Goal: Check status: Check status

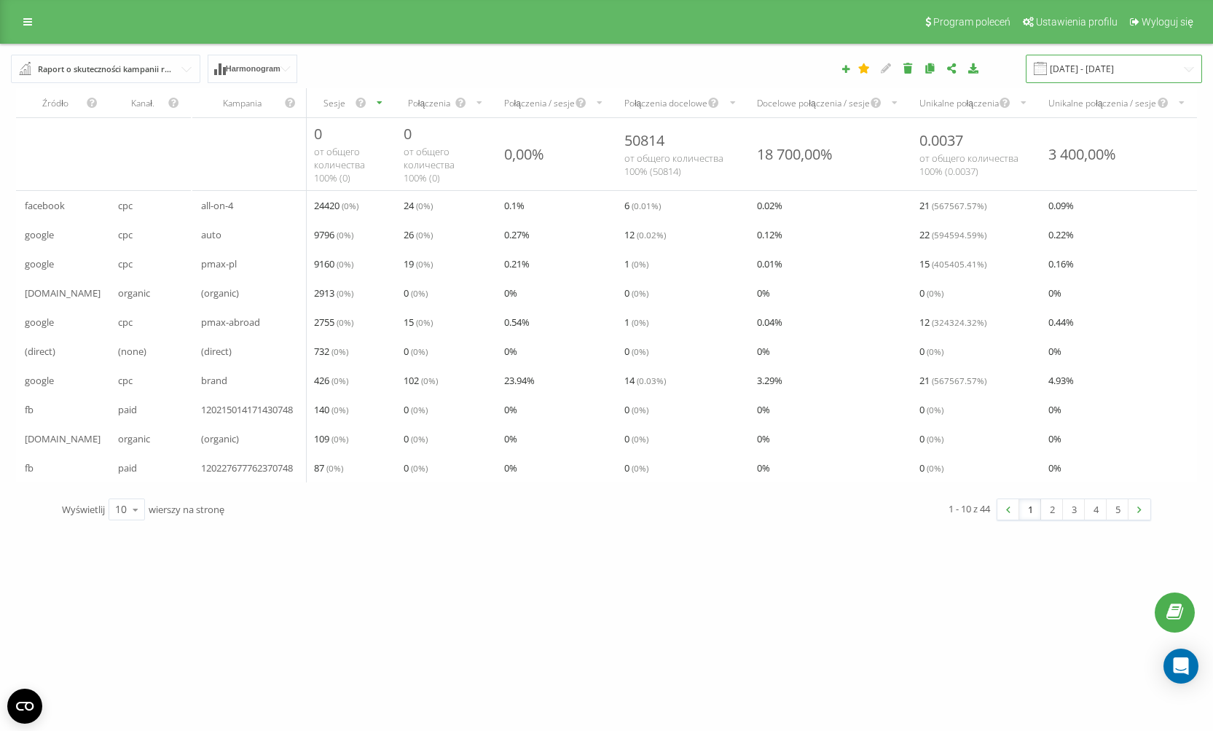
click at [1113, 68] on input "[DATE] - [DATE]" at bounding box center [1114, 69] width 176 height 28
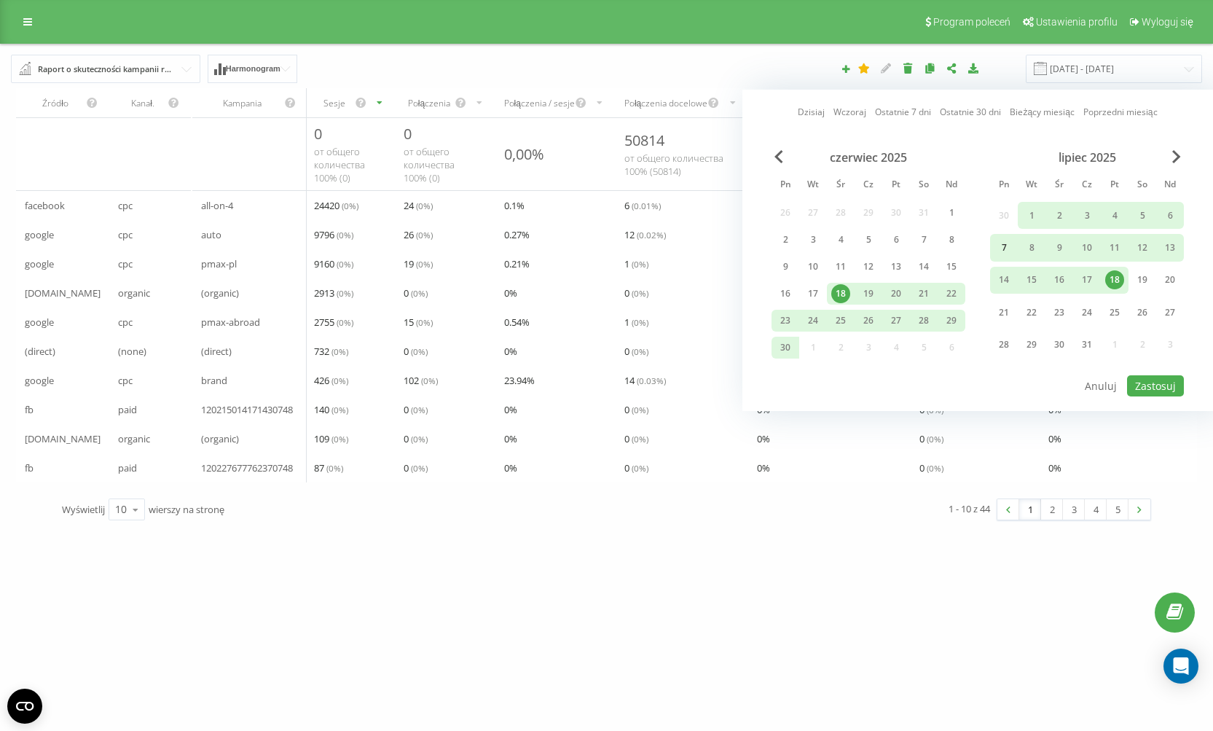
click at [1000, 255] on div "7" at bounding box center [1003, 247] width 19 height 19
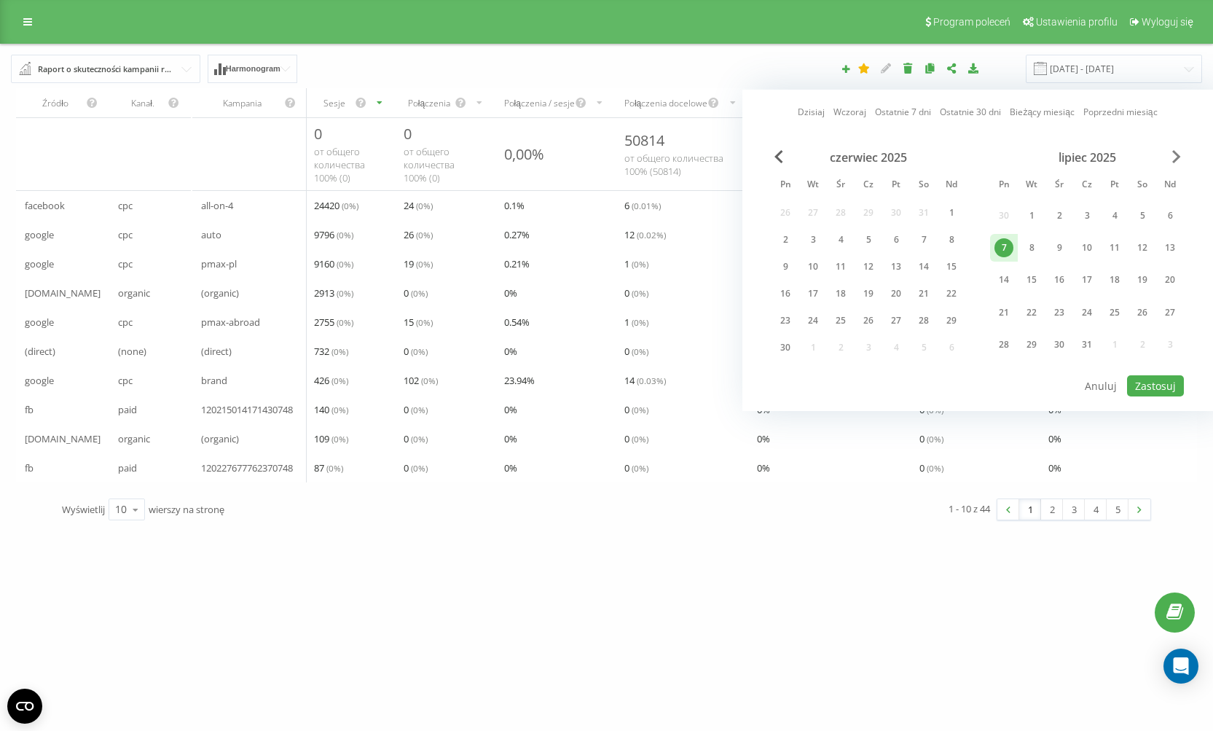
click at [1176, 162] on span "Next Month" at bounding box center [1176, 156] width 9 height 13
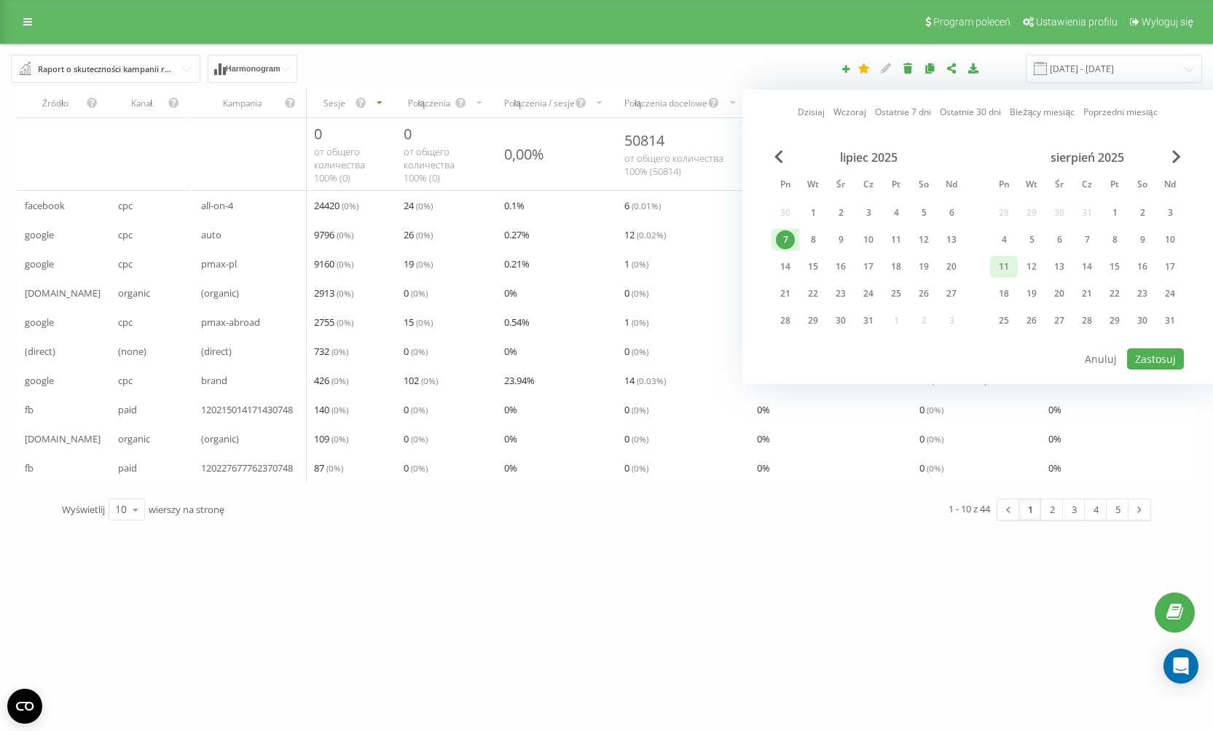
click at [1010, 271] on div "11" at bounding box center [1003, 266] width 19 height 19
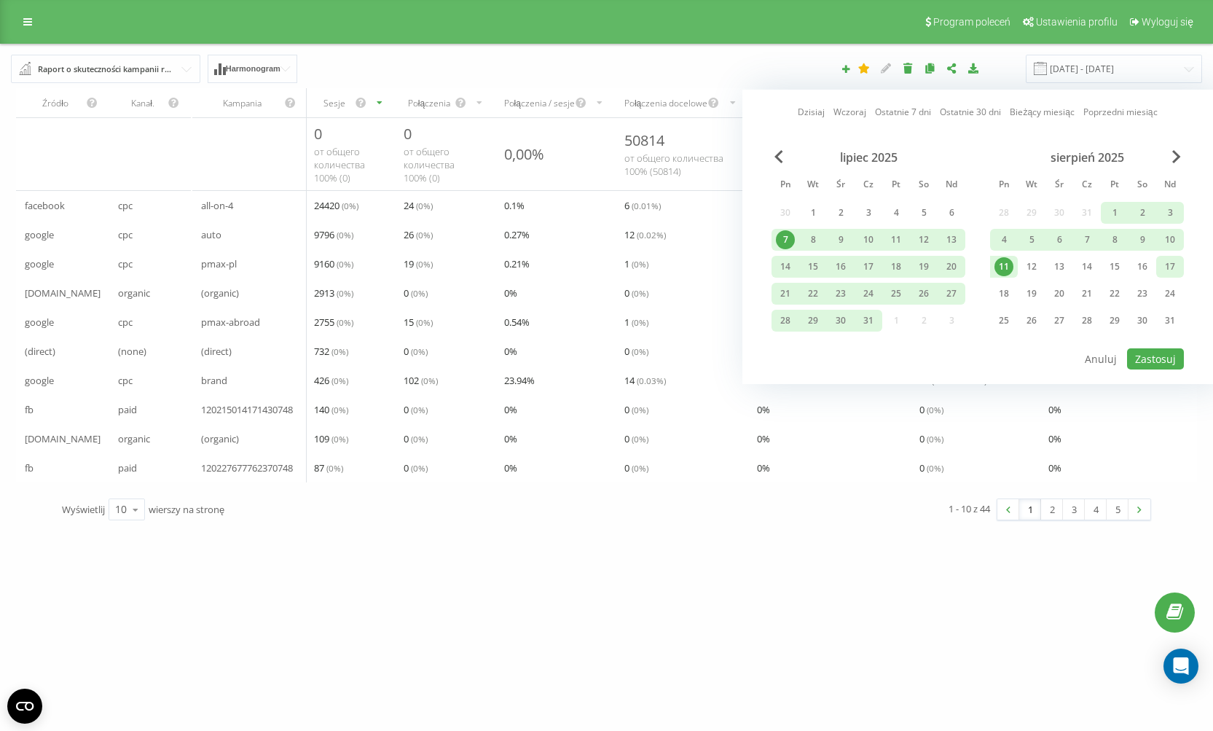
click at [1167, 269] on div "17" at bounding box center [1169, 266] width 19 height 19
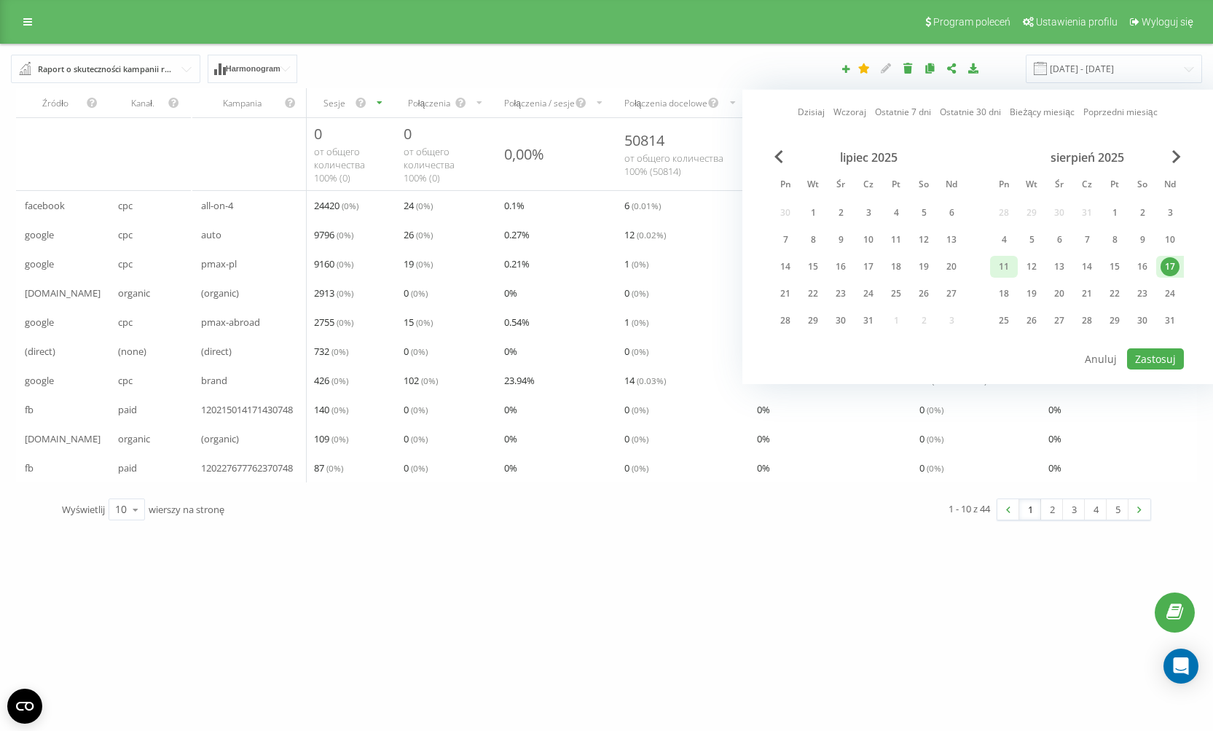
click at [1007, 267] on div "11" at bounding box center [1003, 266] width 19 height 19
click at [1141, 358] on button "Zastosuj" at bounding box center [1155, 358] width 57 height 21
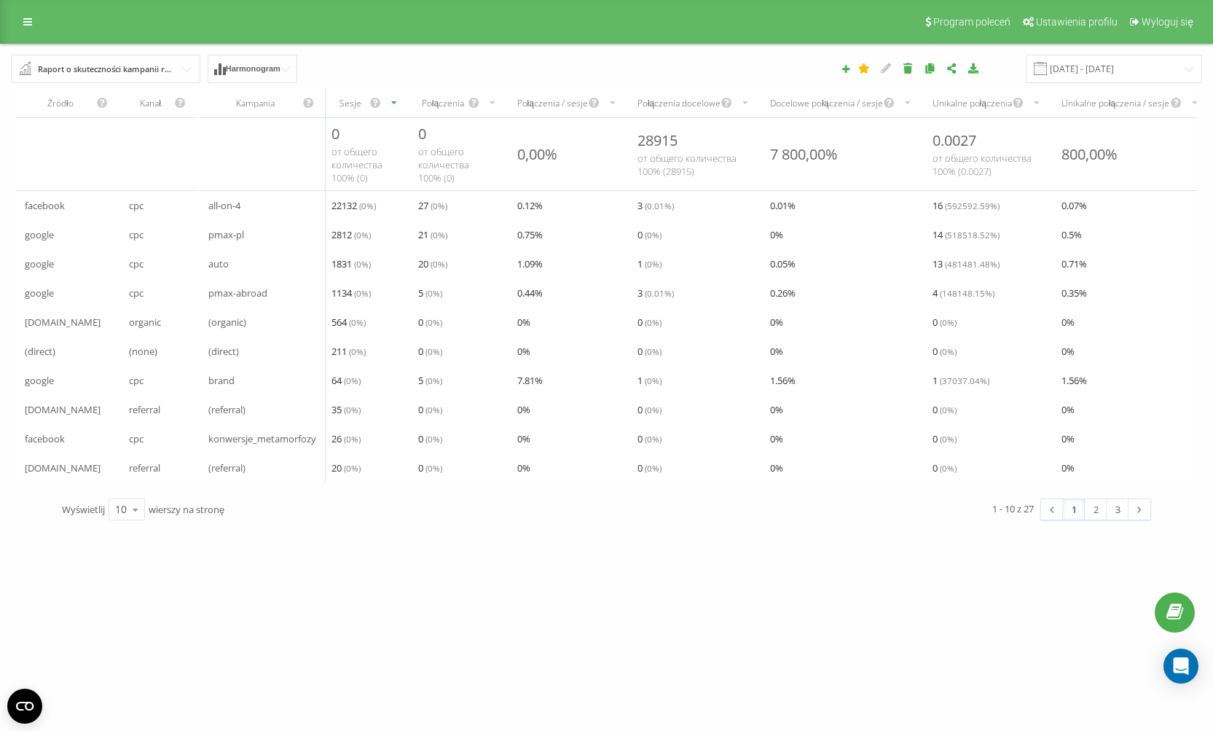
click at [693, 93] on div "Połączenia docelowe" at bounding box center [695, 102] width 133 height 29
click at [708, 105] on div "Połączenia docelowe" at bounding box center [678, 103] width 83 height 12
click at [1115, 65] on input "[DATE] - [DATE]" at bounding box center [1114, 69] width 176 height 28
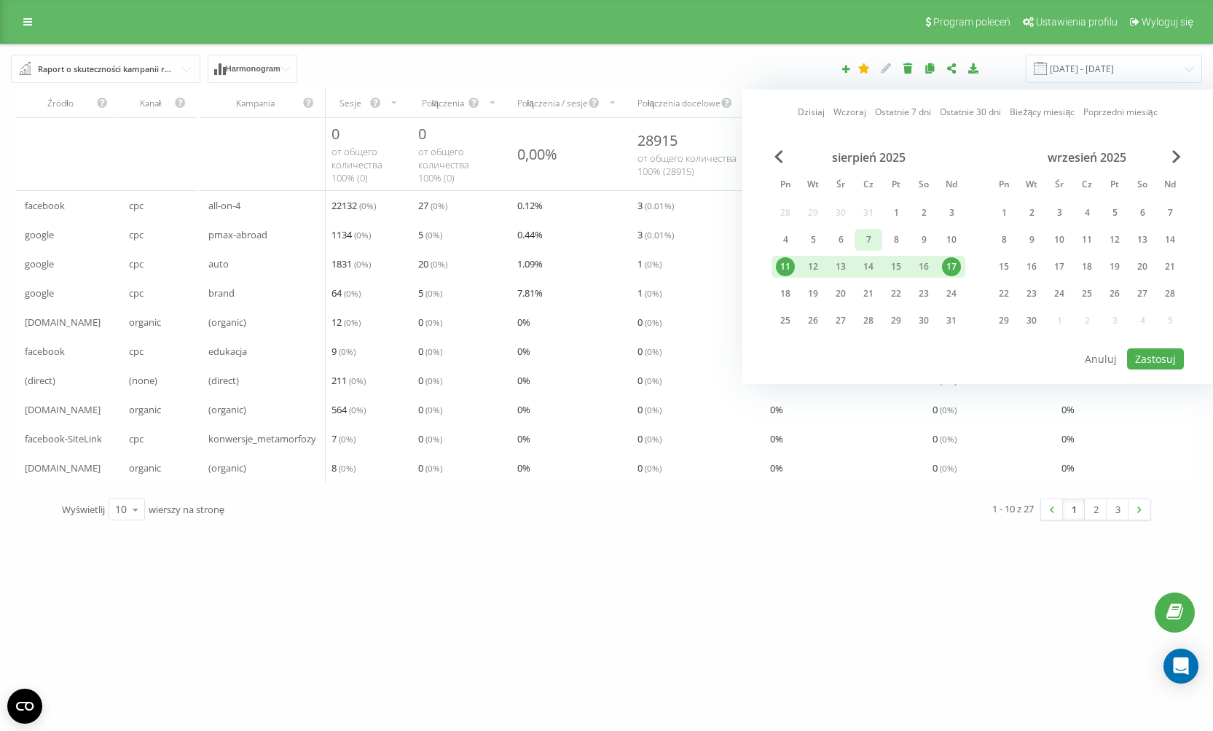
click at [790, 235] on div "4" at bounding box center [785, 239] width 19 height 19
click at [942, 240] on div "10" at bounding box center [951, 239] width 19 height 19
click at [1155, 359] on button "Zastosuj" at bounding box center [1155, 358] width 57 height 21
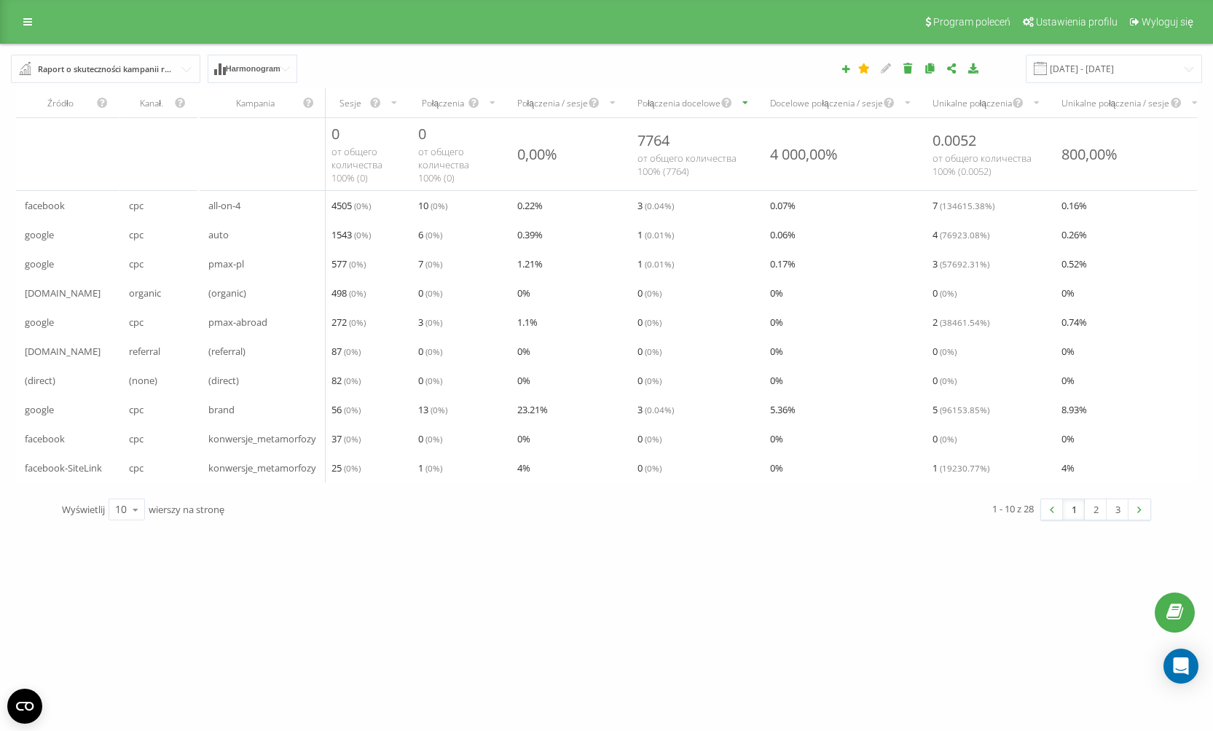
click at [707, 99] on div "Połączenia docelowe" at bounding box center [678, 103] width 83 height 12
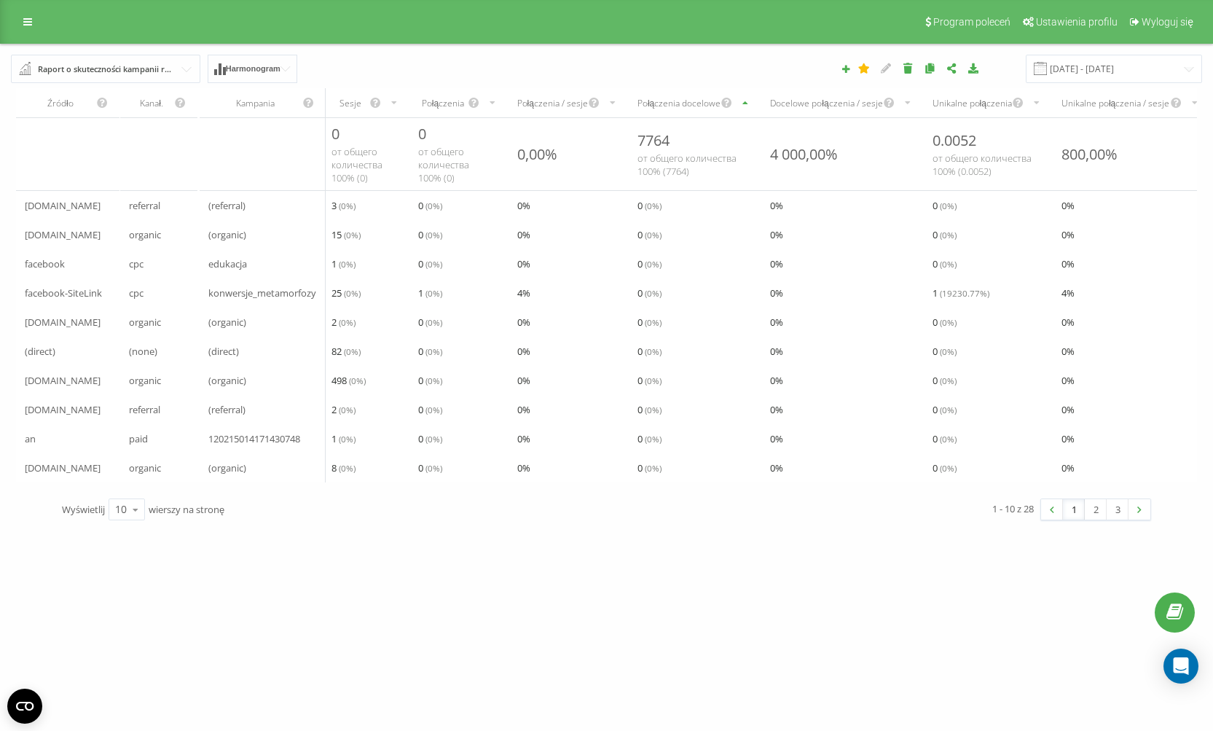
click at [718, 93] on div "Połączenia docelowe" at bounding box center [695, 102] width 133 height 29
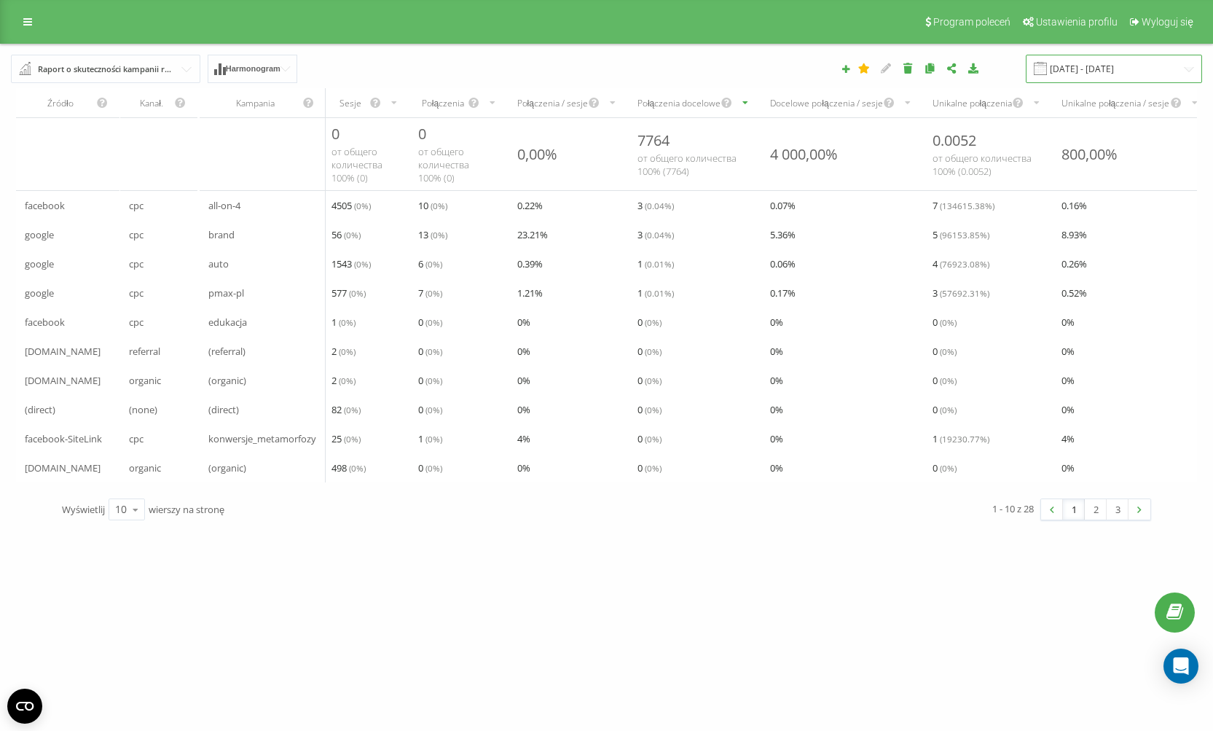
click at [1082, 74] on input "[DATE] - [DATE]" at bounding box center [1114, 69] width 176 height 28
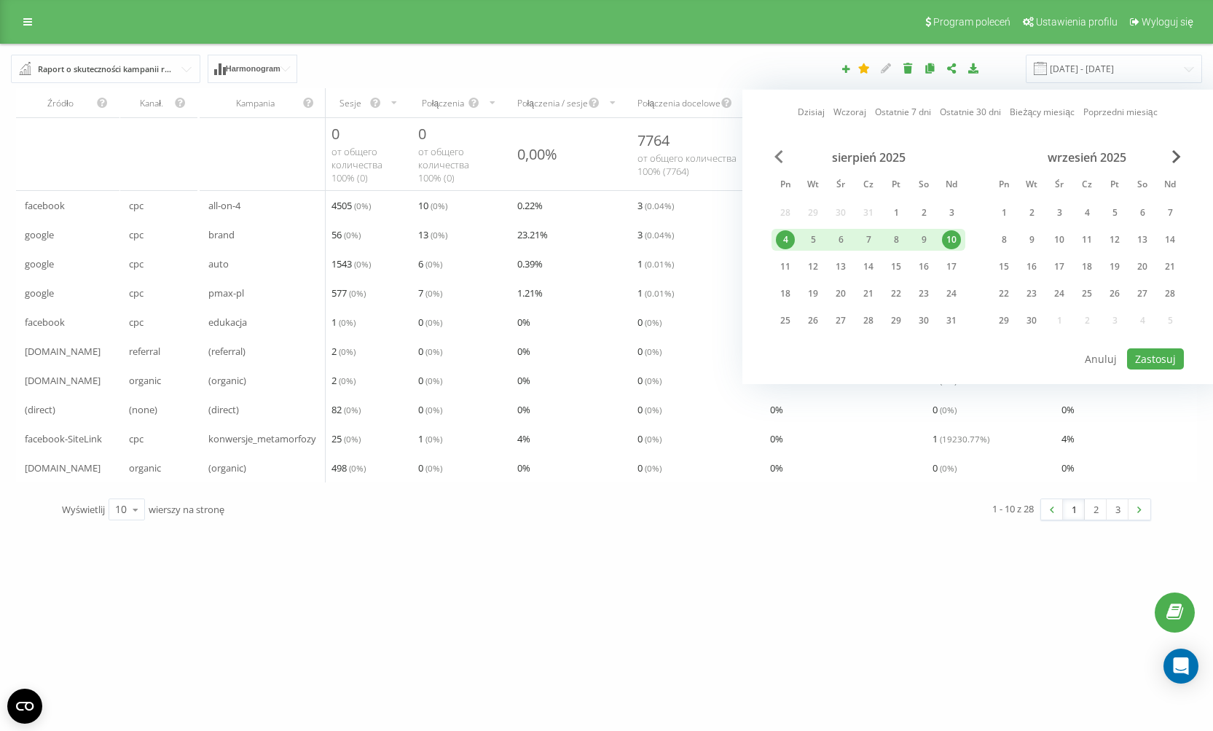
click at [779, 160] on span "Previous Month" at bounding box center [778, 156] width 9 height 13
click at [793, 318] on div "28" at bounding box center [785, 320] width 19 height 19
click at [1161, 205] on div "3" at bounding box center [1169, 212] width 19 height 19
click at [1162, 353] on button "Zastosuj" at bounding box center [1155, 358] width 57 height 21
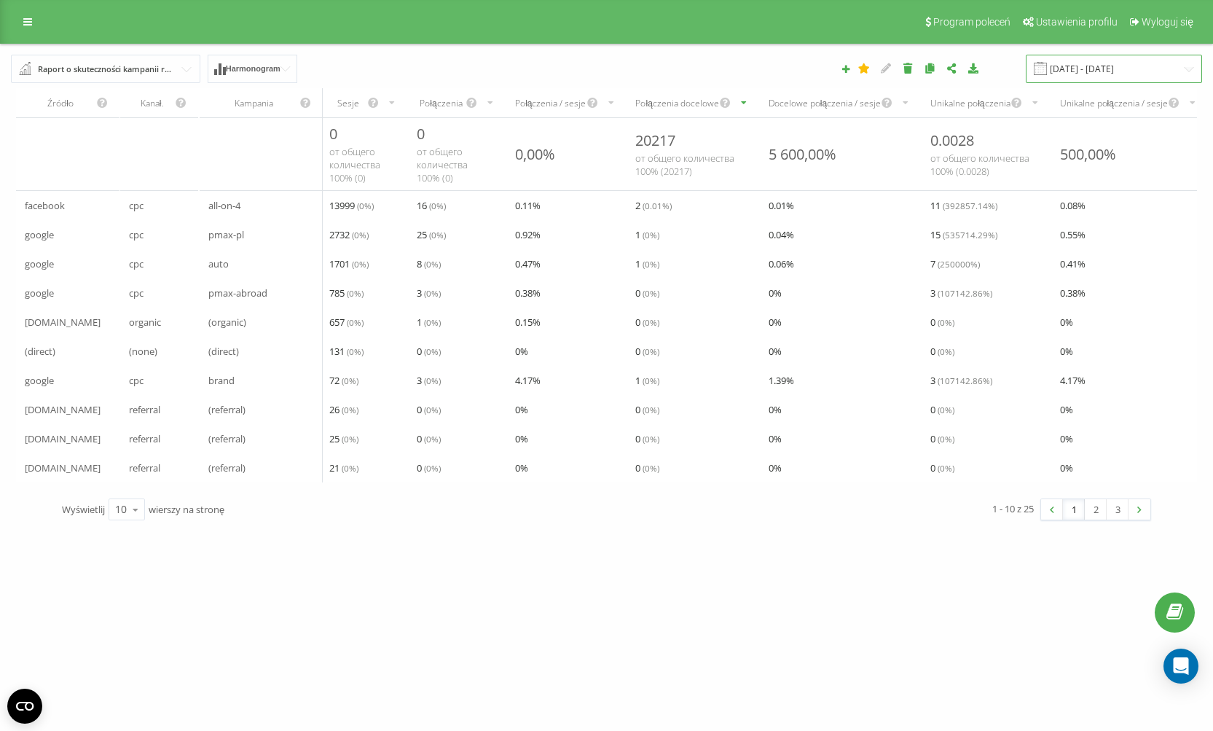
click at [1118, 72] on input "[DATE] - [DATE]" at bounding box center [1114, 69] width 176 height 28
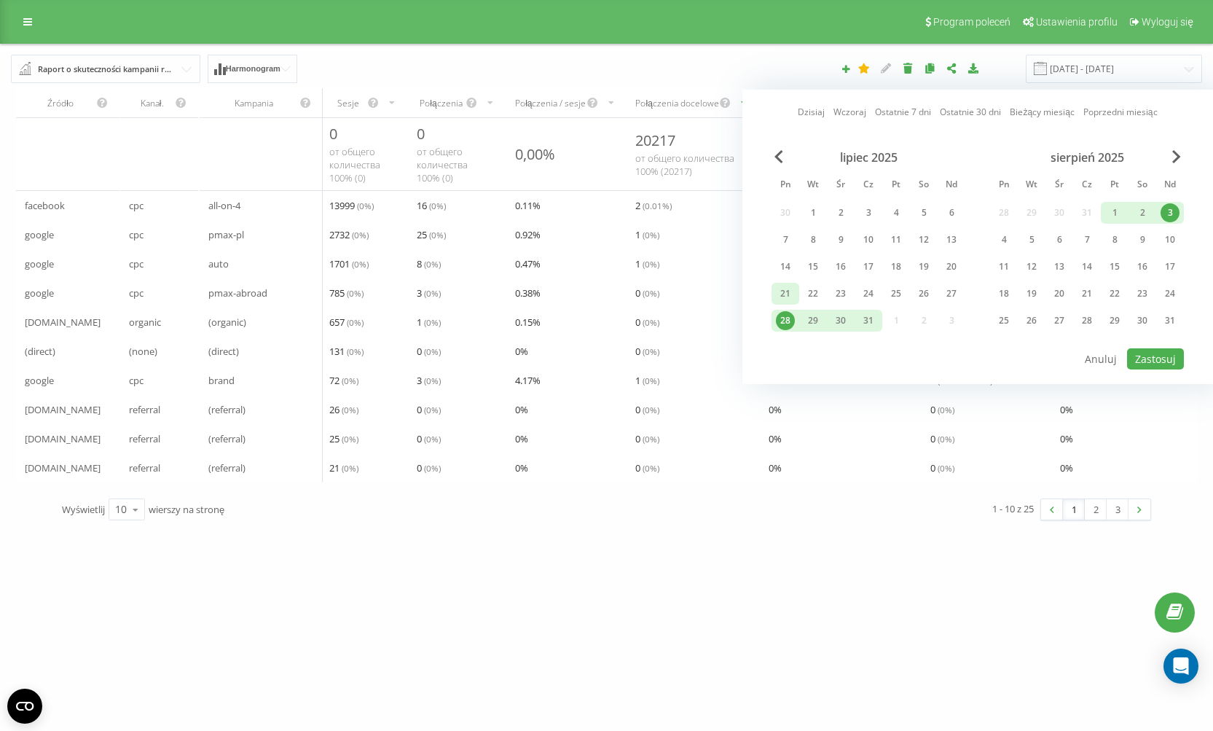
click at [787, 296] on div "21" at bounding box center [785, 293] width 19 height 19
click at [962, 293] on div "27" at bounding box center [951, 294] width 28 height 22
click at [1149, 361] on button "Zastosuj" at bounding box center [1155, 358] width 57 height 21
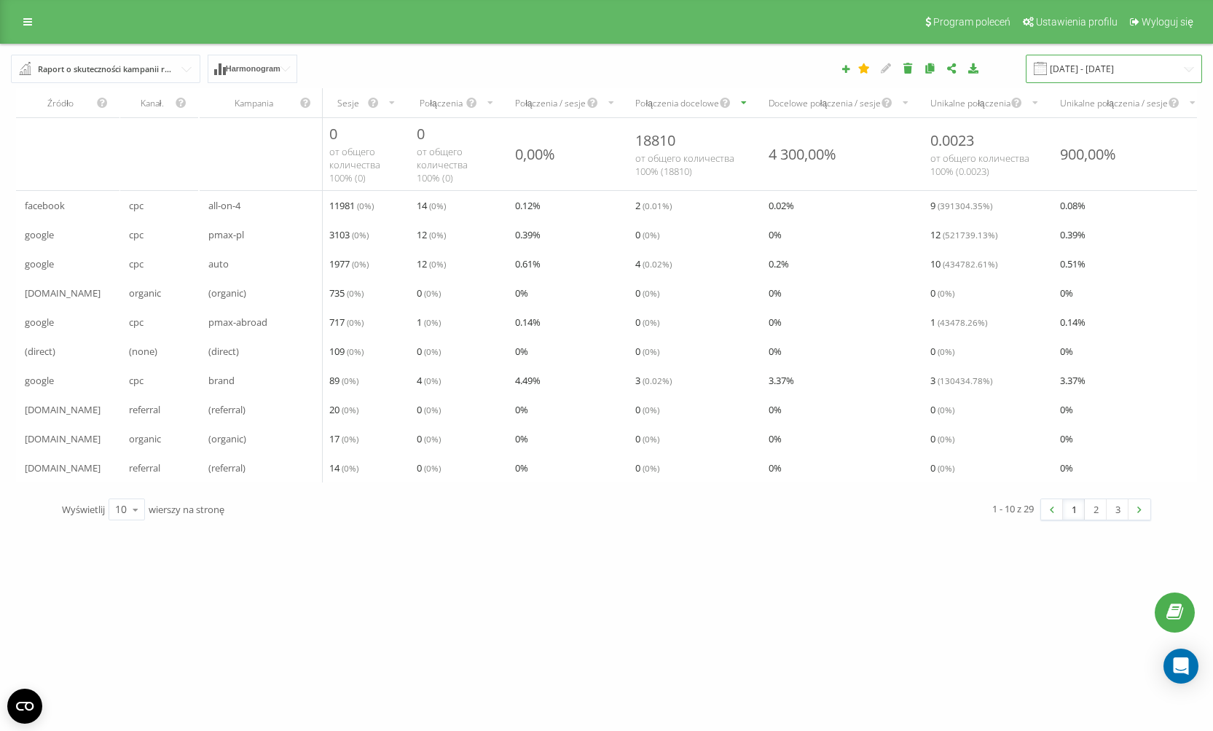
click at [1108, 68] on input "[DATE] - [DATE]" at bounding box center [1114, 69] width 176 height 28
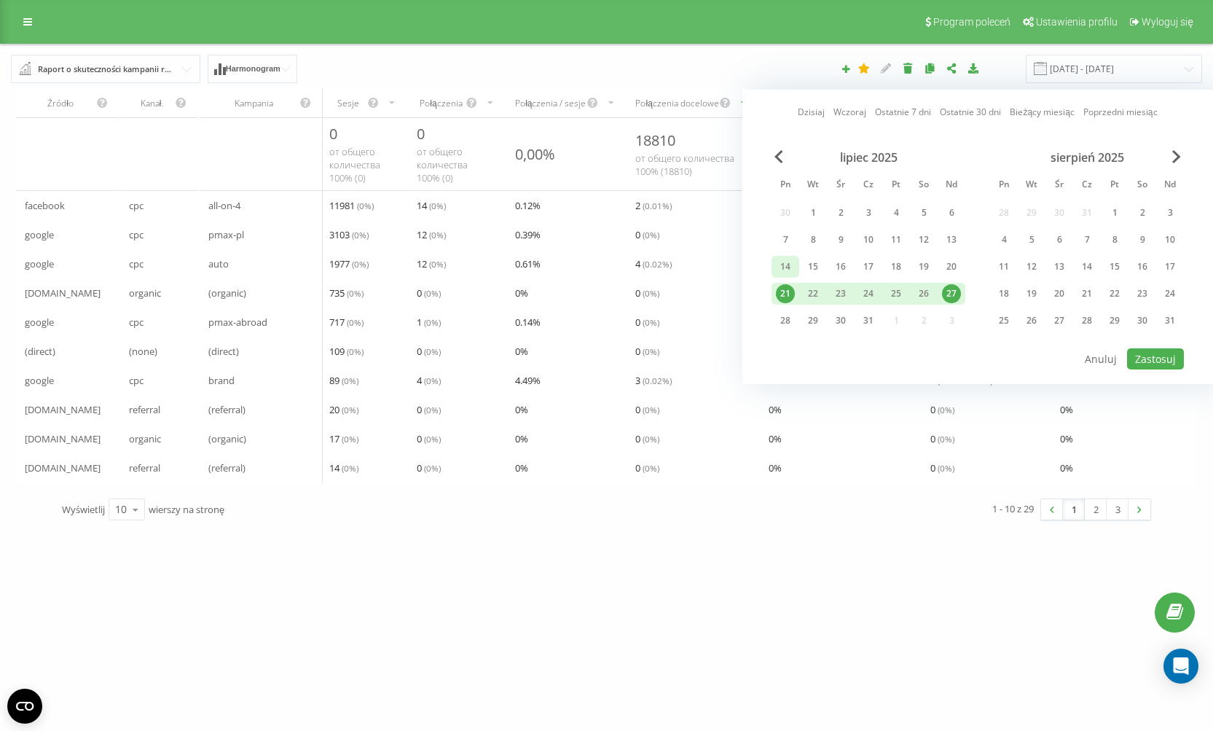
click at [794, 264] on div "14" at bounding box center [785, 266] width 19 height 19
click at [949, 267] on div "20" at bounding box center [951, 266] width 19 height 19
click at [1168, 367] on button "Zastosuj" at bounding box center [1155, 358] width 57 height 21
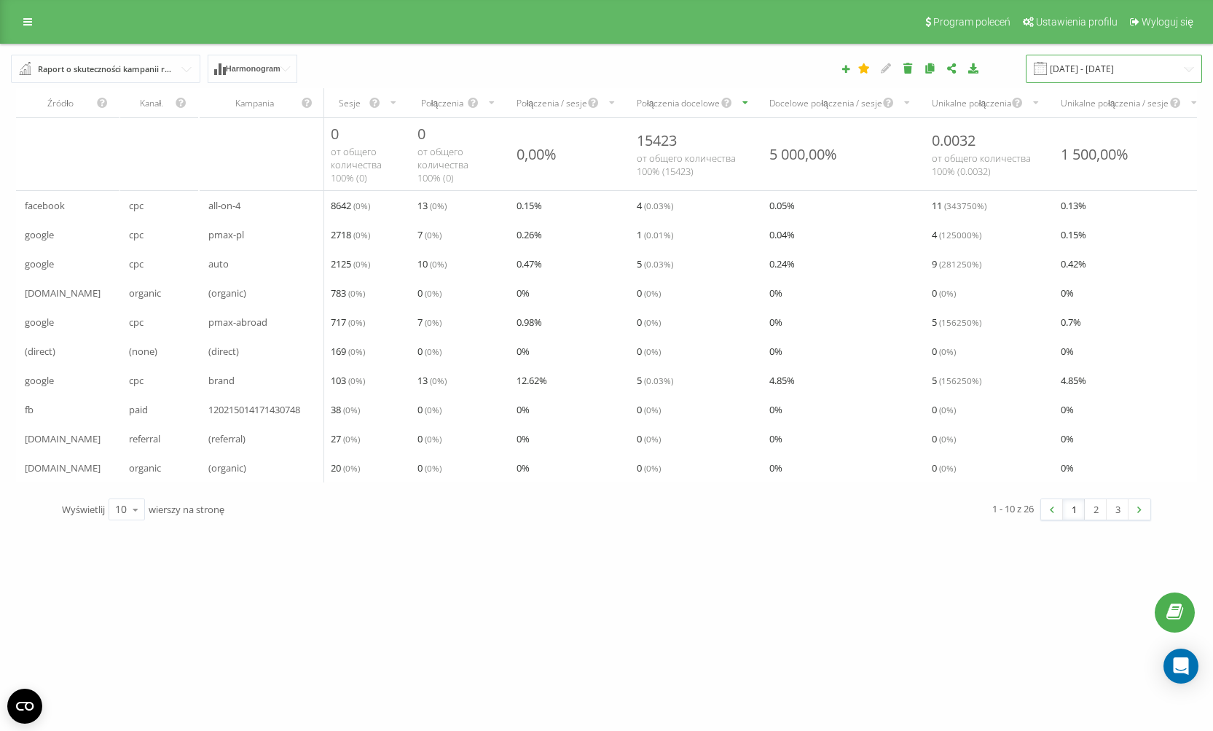
click at [1092, 65] on input "[DATE] - [DATE]" at bounding box center [1114, 69] width 176 height 28
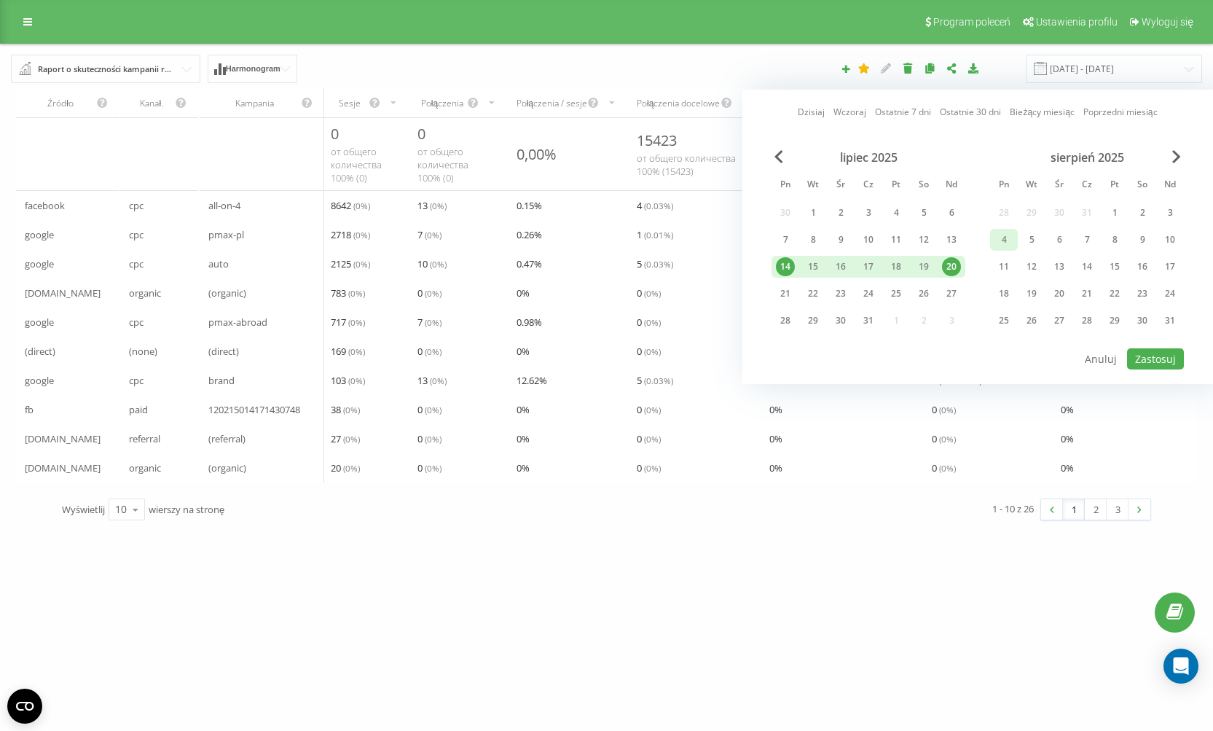
click at [1004, 237] on div "4" at bounding box center [1003, 239] width 19 height 19
click at [1178, 237] on div "10" at bounding box center [1169, 239] width 19 height 19
click at [1163, 365] on button "Zastosuj" at bounding box center [1155, 358] width 57 height 21
type input "[DATE] - [DATE]"
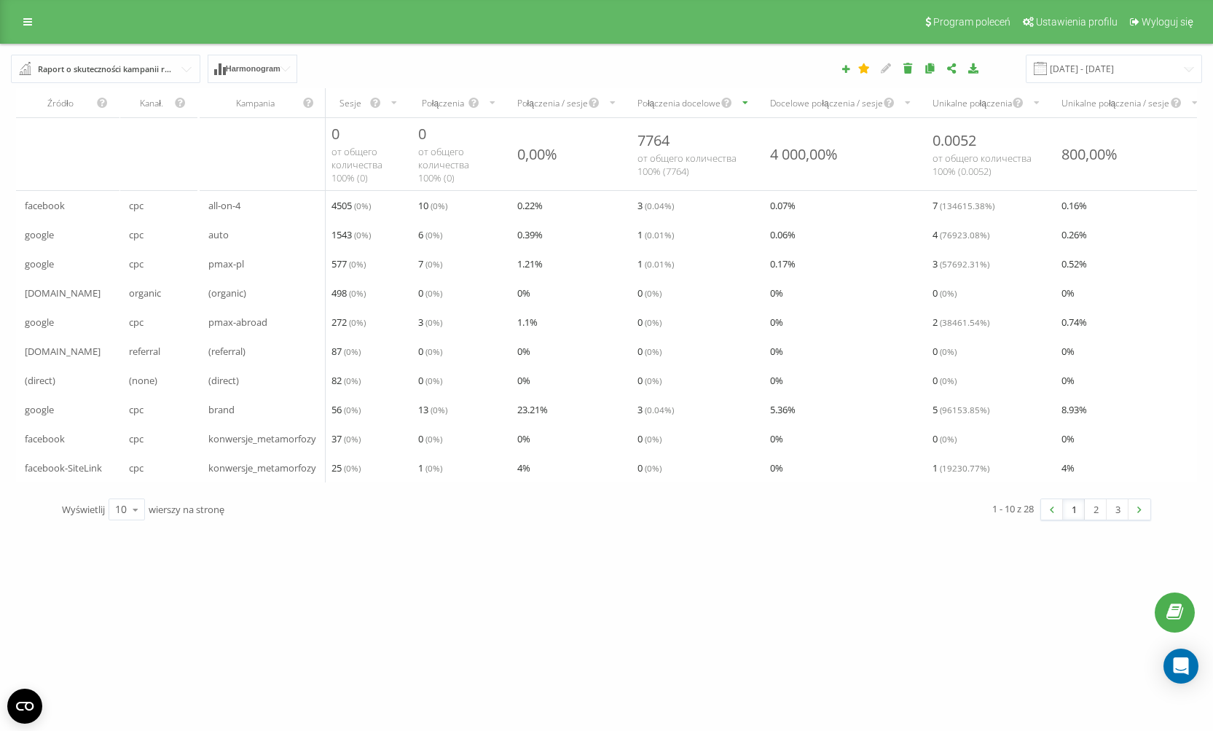
click at [467, 105] on div "Połączenia" at bounding box center [442, 103] width 49 height 12
click at [452, 106] on div "Połączenia" at bounding box center [442, 103] width 49 height 12
